Goal: Transaction & Acquisition: Purchase product/service

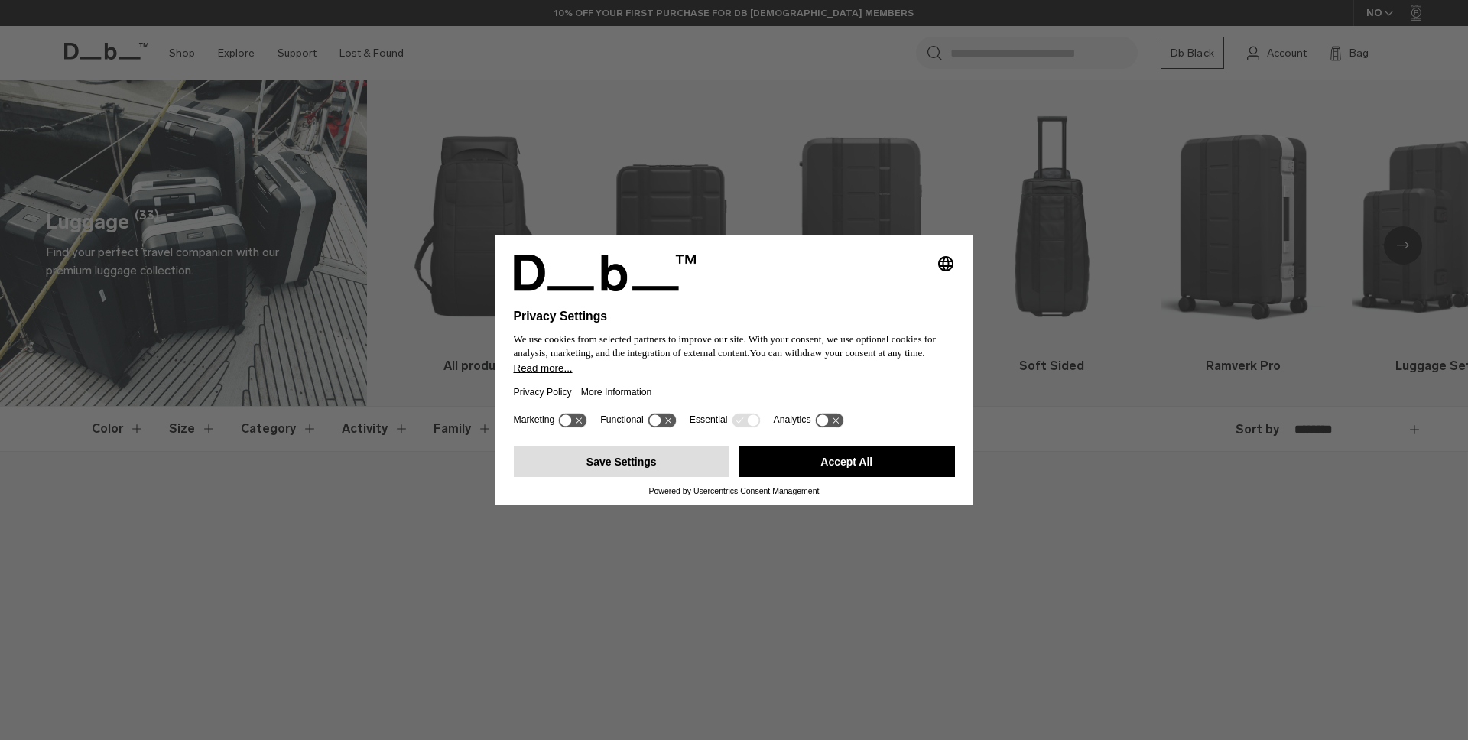
click at [709, 476] on button "Save Settings" at bounding box center [622, 461] width 216 height 31
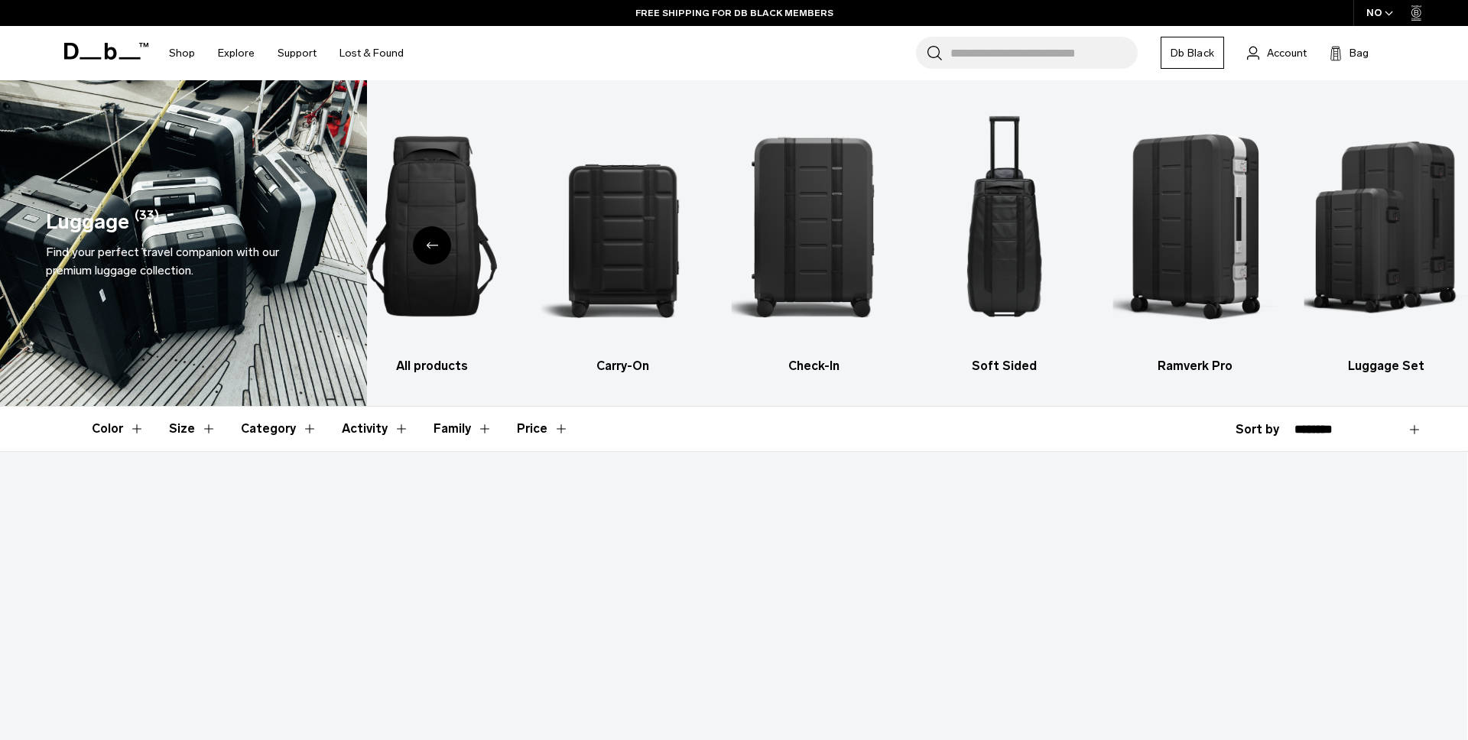
click at [105, 47] on icon at bounding box center [111, 51] width 12 height 17
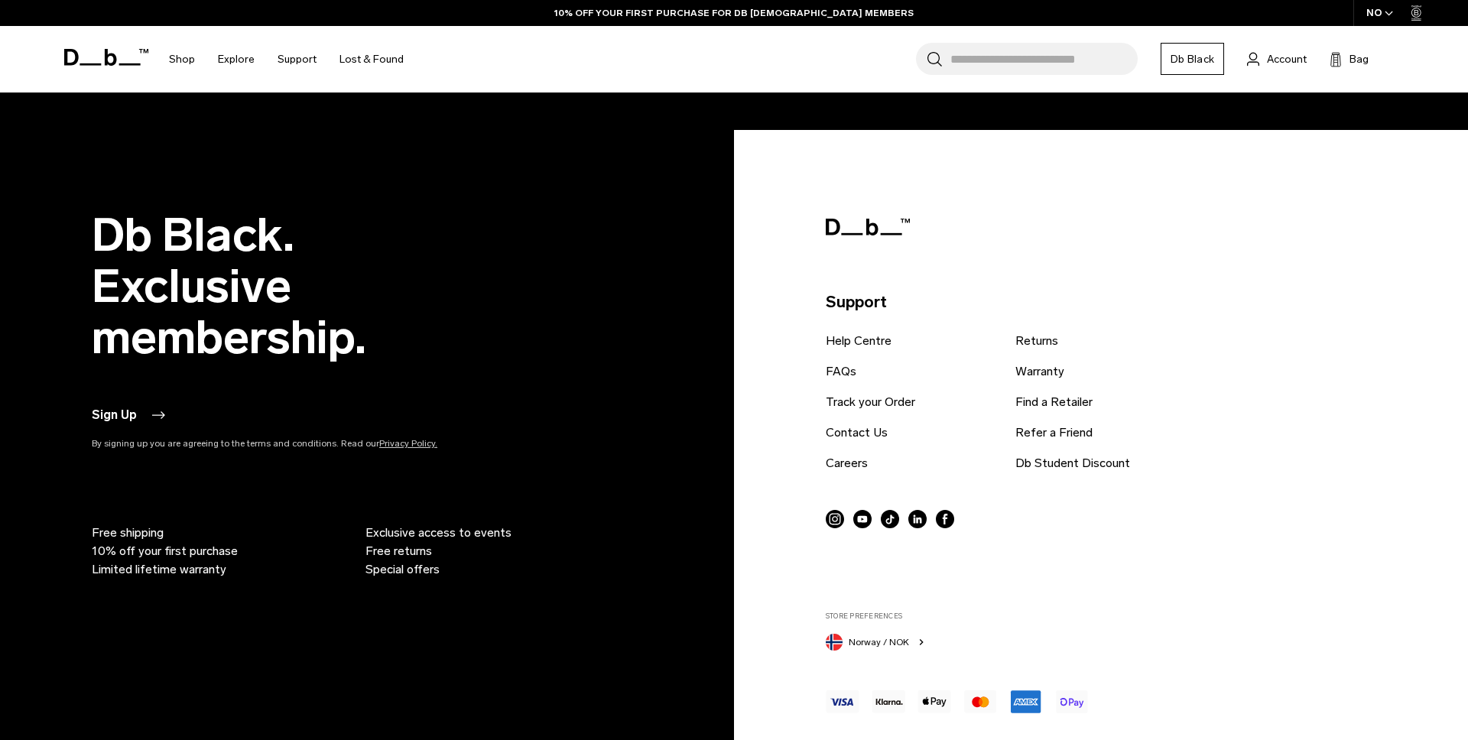
scroll to position [4591, 0]
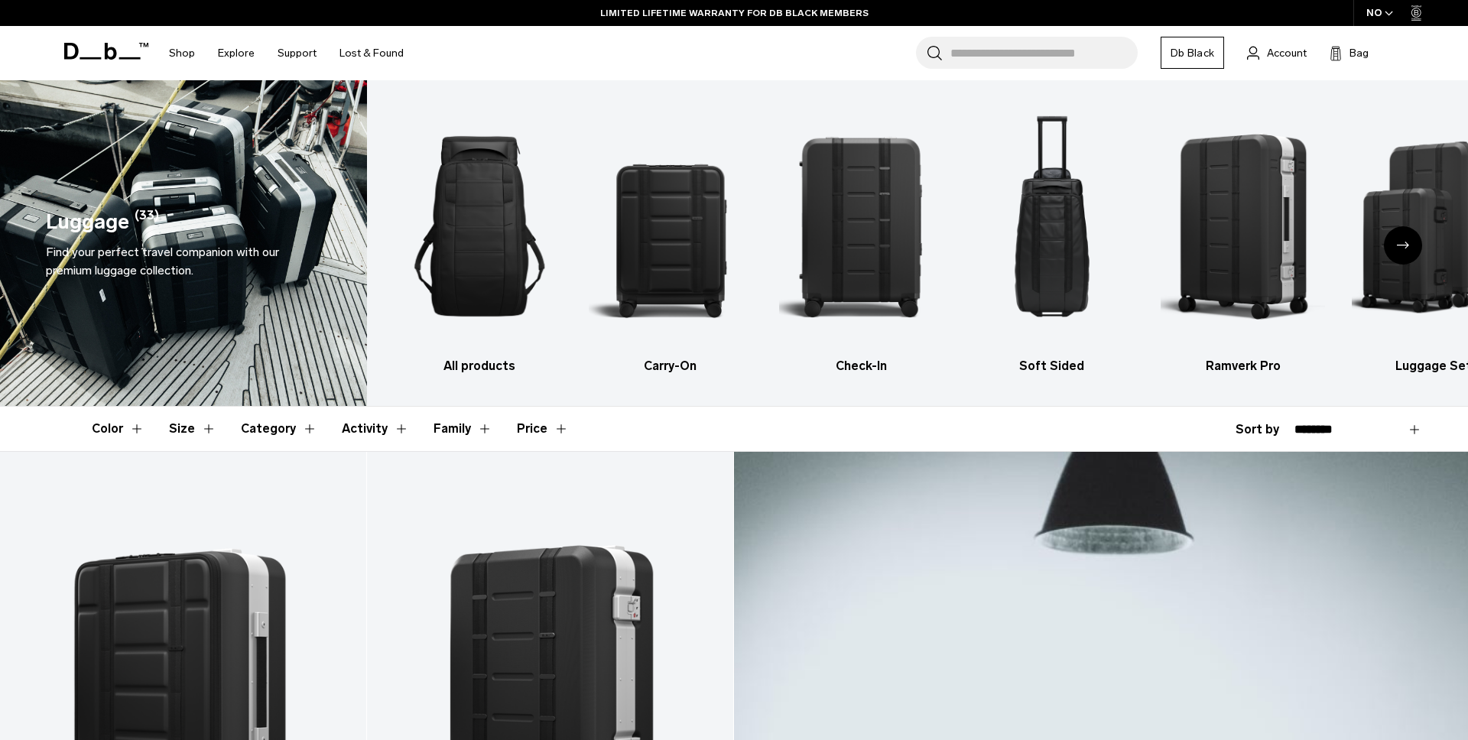
click at [1409, 48] on header "Shop By Category All Products New Arrivals Bestsellers" at bounding box center [734, 53] width 1376 height 54
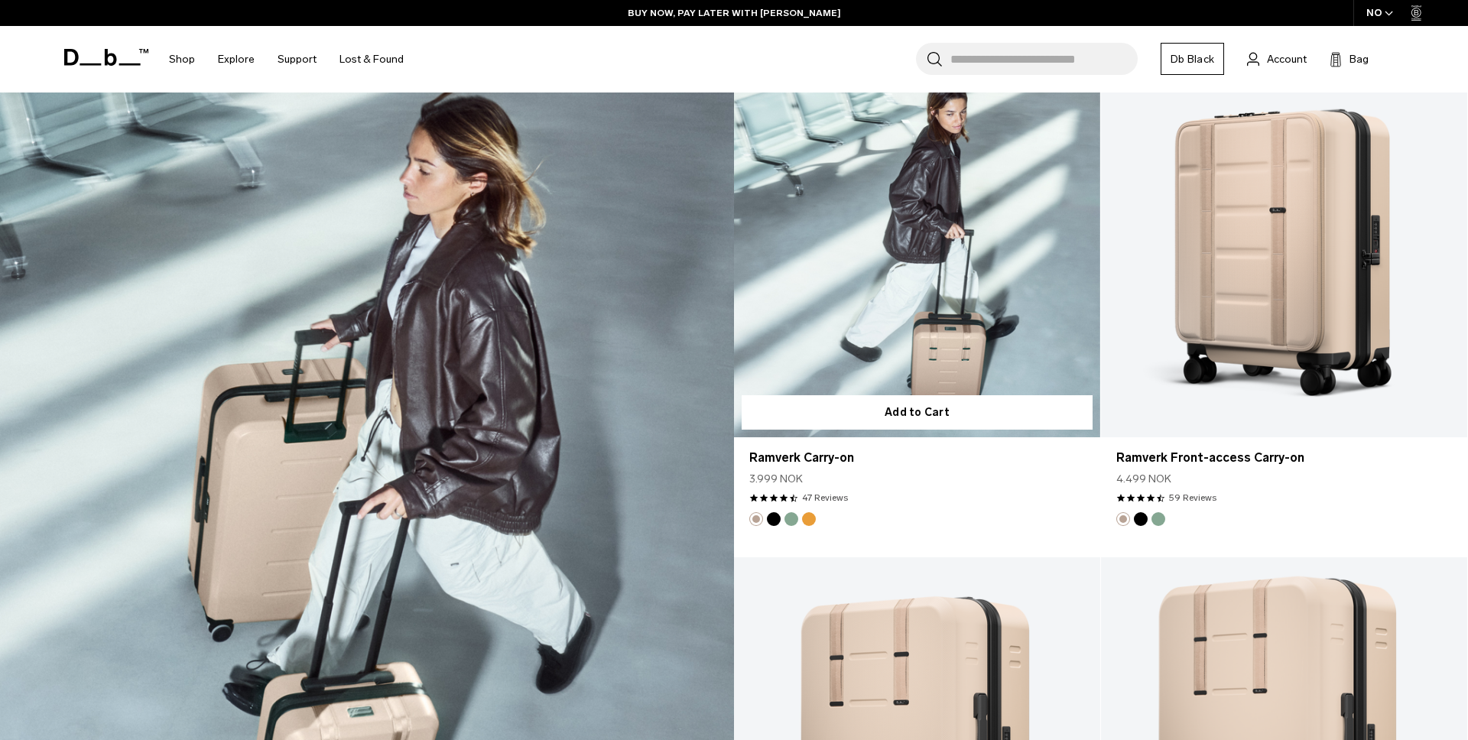
scroll to position [2411, 0]
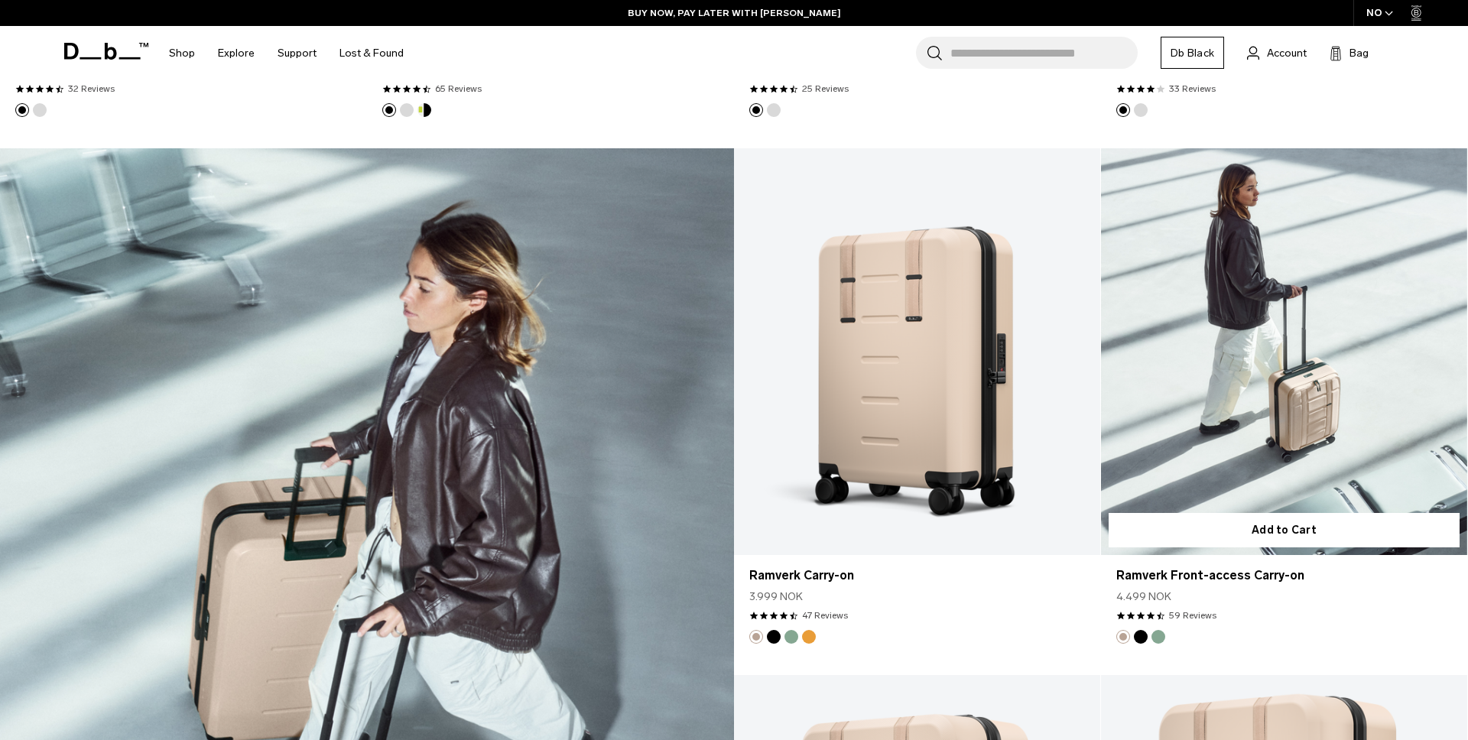
click at [1276, 313] on link "Ramverk Front-access Carry-on" at bounding box center [1284, 351] width 366 height 407
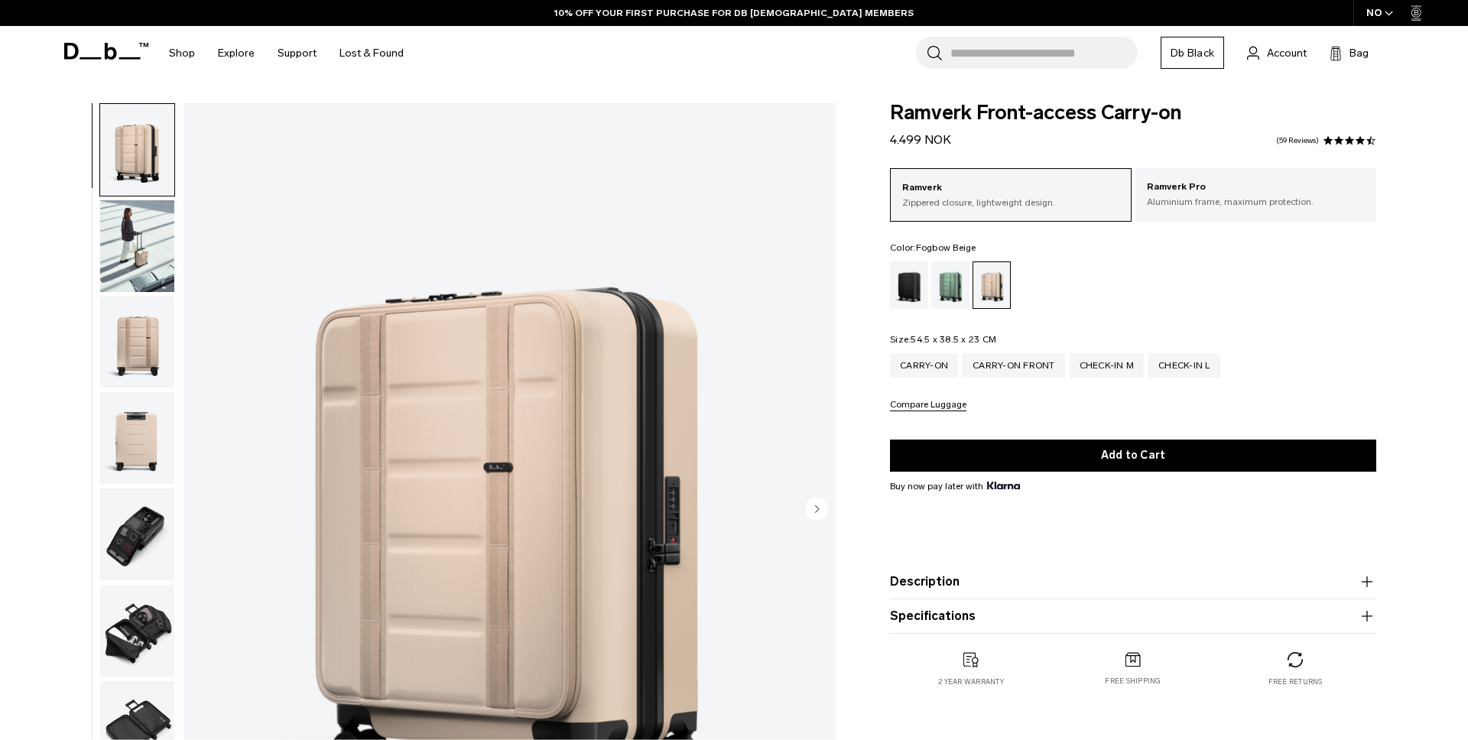
click at [114, 228] on img "button" at bounding box center [137, 246] width 74 height 92
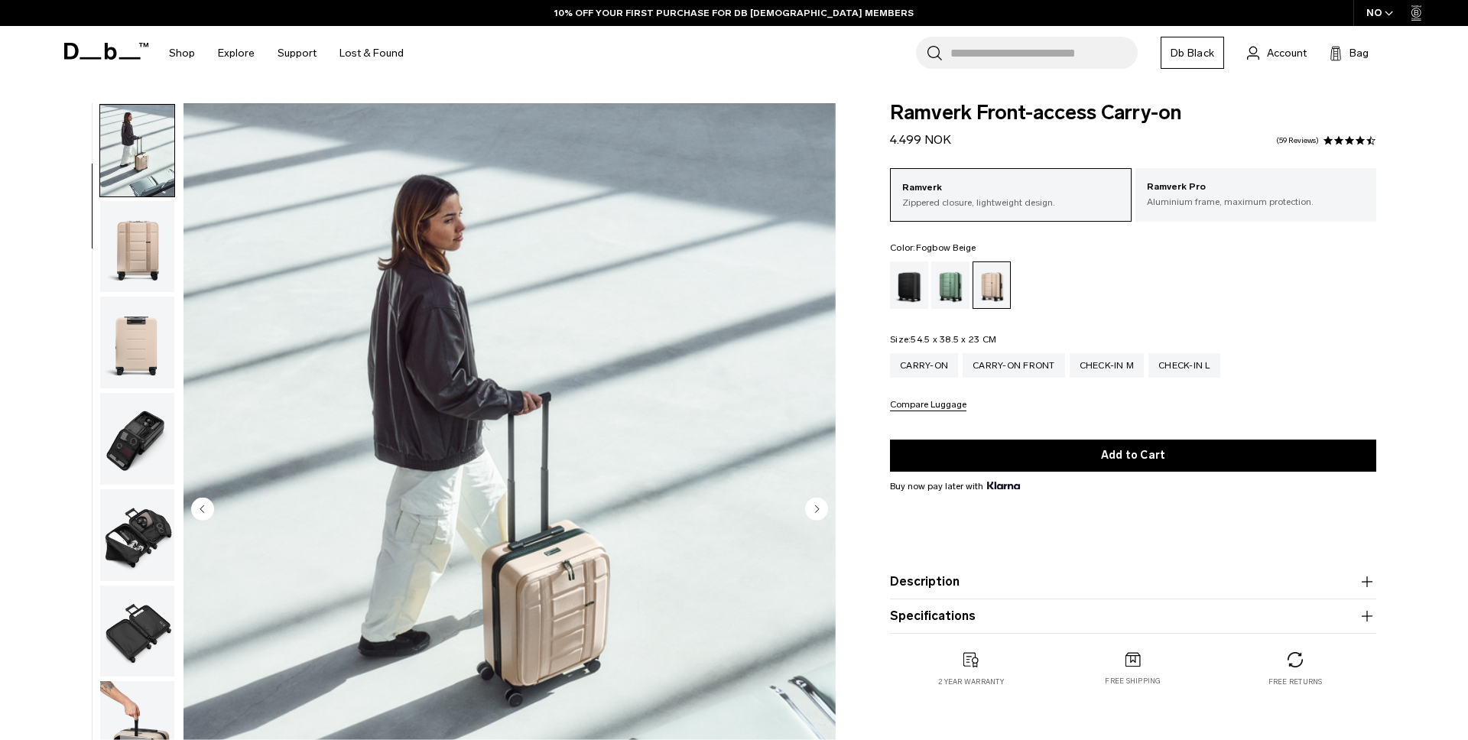
scroll to position [96, 0]
click at [948, 294] on div "Green Ray" at bounding box center [950, 284] width 39 height 47
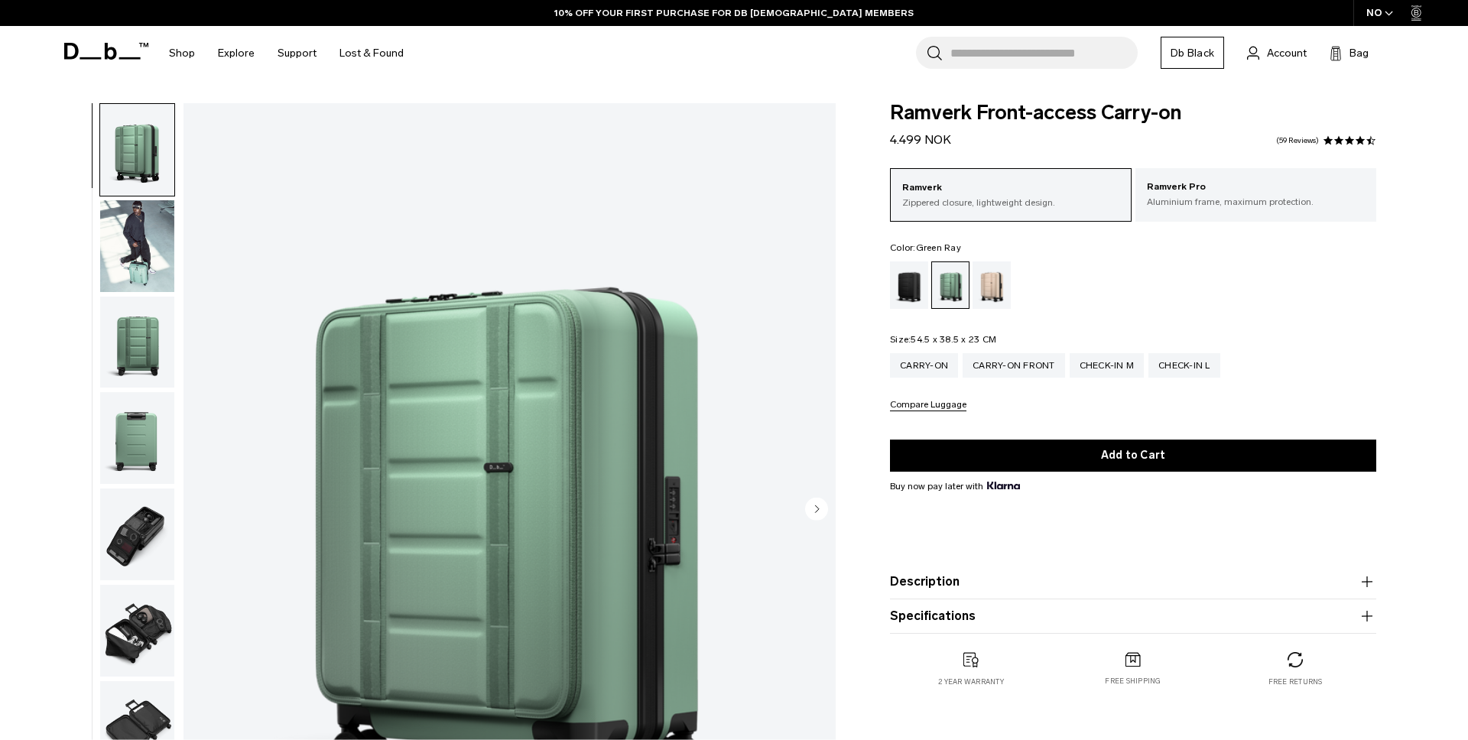
click at [118, 243] on img "button" at bounding box center [137, 246] width 74 height 92
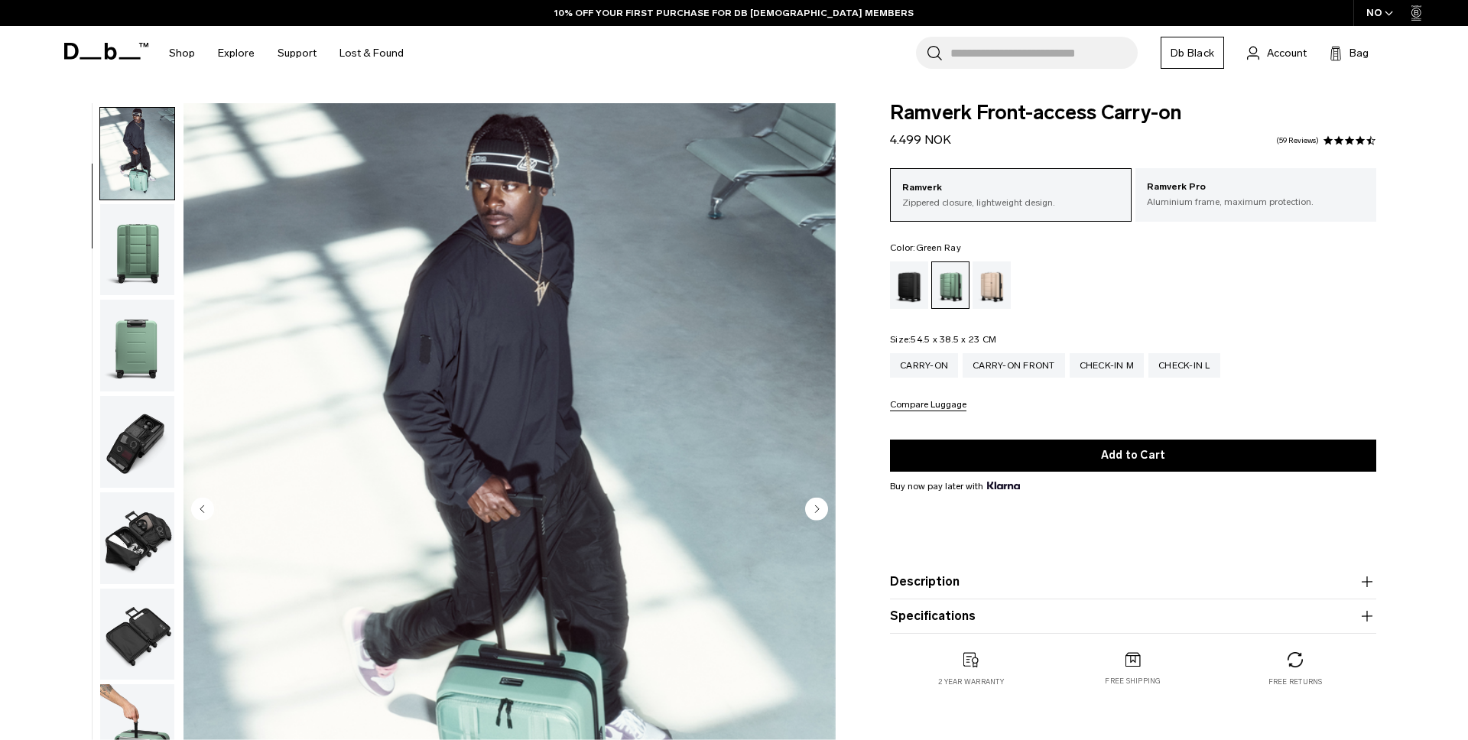
scroll to position [96, 0]
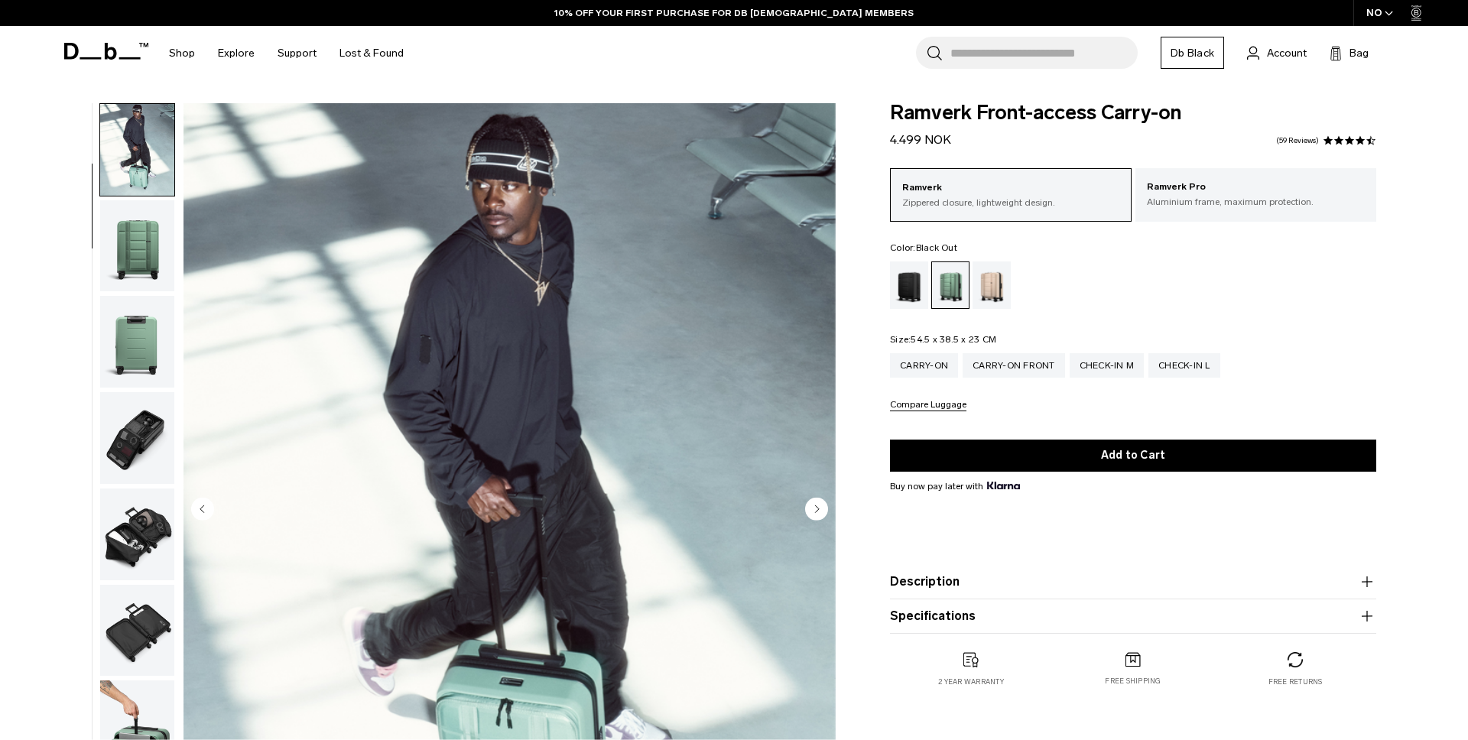
click at [922, 284] on div "Black Out" at bounding box center [909, 284] width 39 height 47
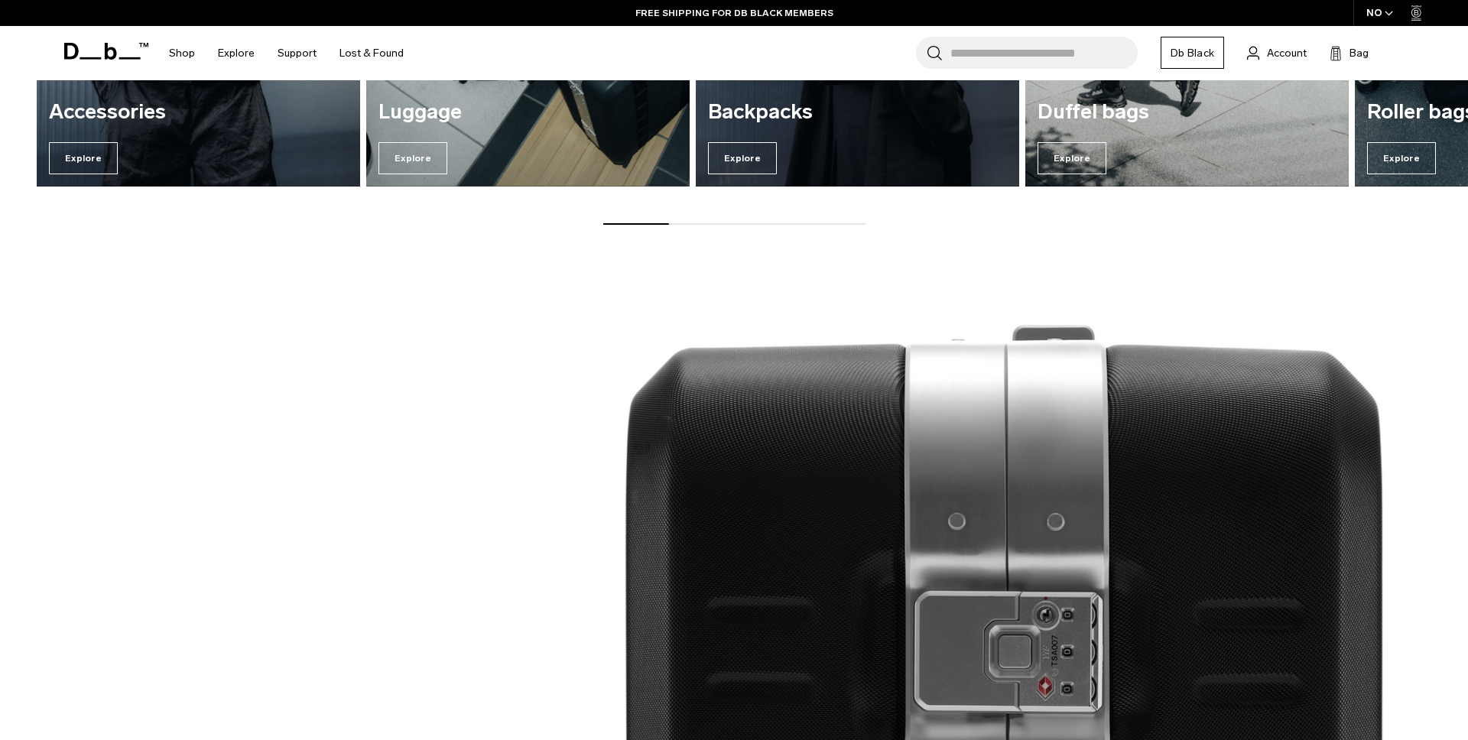
scroll to position [2280, 0]
